Goal: Find specific page/section: Find specific page/section

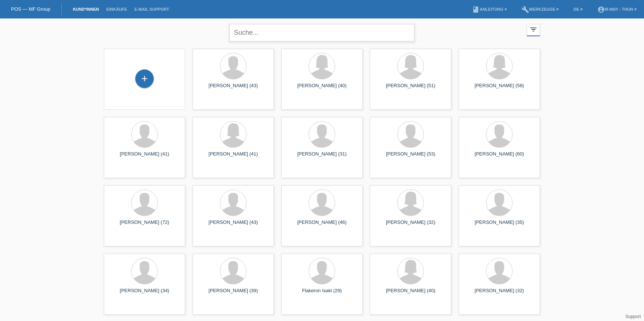
click at [263, 33] on input "text" at bounding box center [322, 32] width 185 height 17
type input "bajraktari alban"
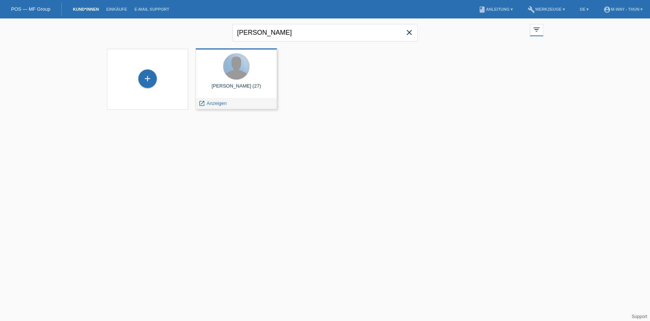
click at [244, 70] on div at bounding box center [236, 67] width 26 height 26
click at [210, 105] on span "Anzeigen" at bounding box center [217, 104] width 20 height 6
